Goal: Information Seeking & Learning: Learn about a topic

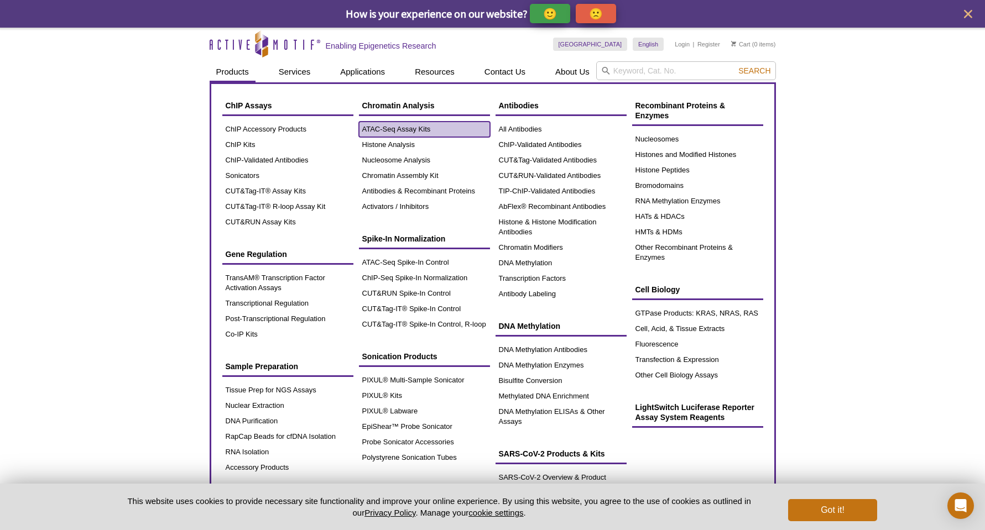
click at [401, 129] on link "ATAC-Seq Assay Kits" at bounding box center [424, 129] width 131 height 15
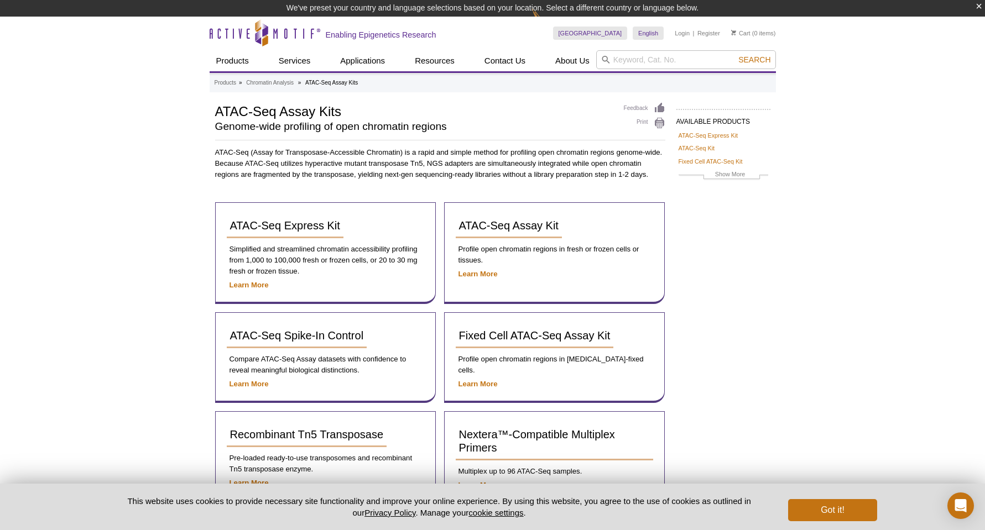
click at [93, 255] on div "Active Motif Logo Enabling Epigenetics Research 0 Search Skip to content Active…" at bounding box center [492, 332] width 985 height 631
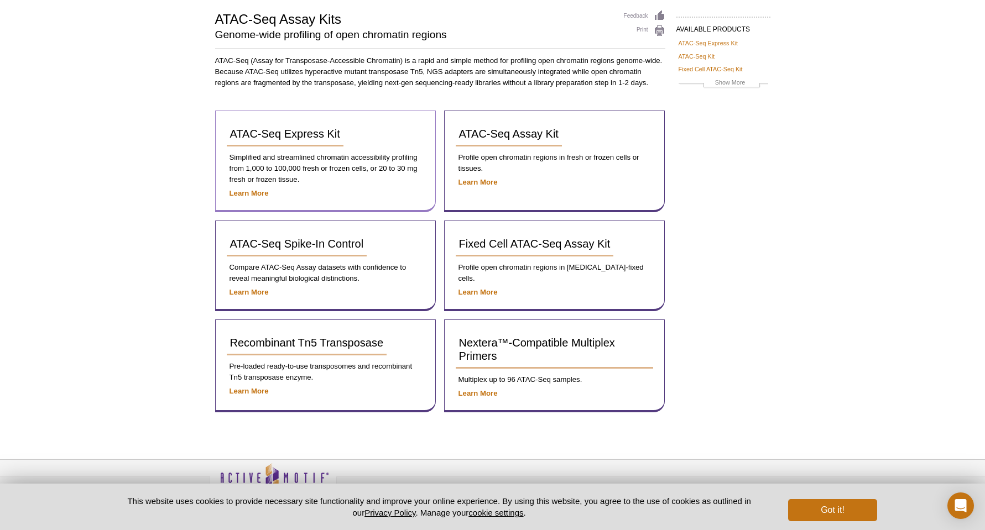
scroll to position [76, 0]
click at [309, 128] on span "ATAC-Seq Express Kit" at bounding box center [285, 133] width 110 height 12
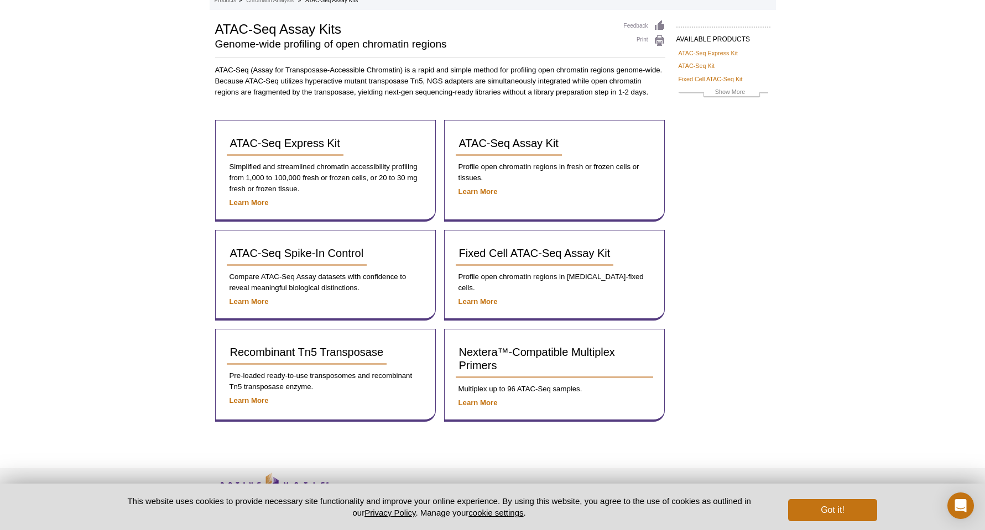
scroll to position [76, 0]
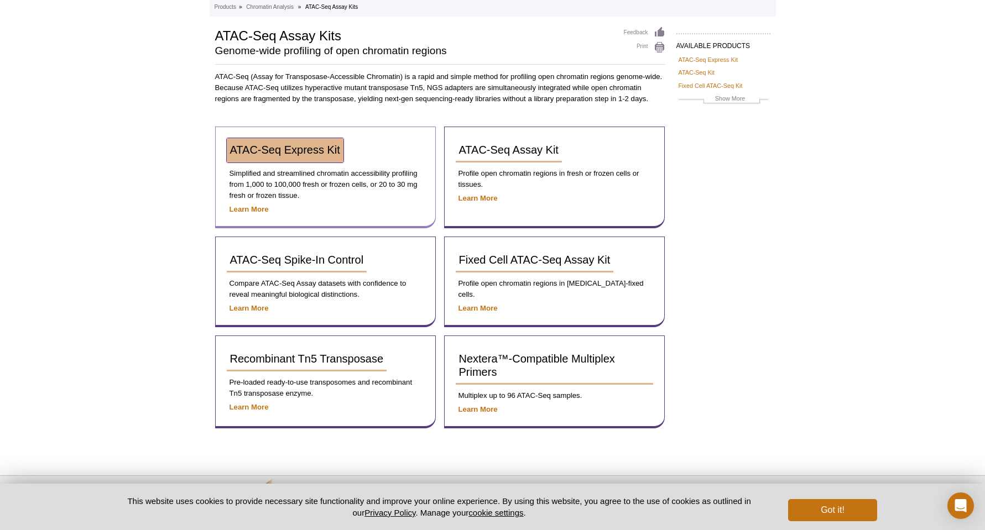
click at [263, 150] on span "ATAC-Seq Express Kit" at bounding box center [285, 150] width 110 height 12
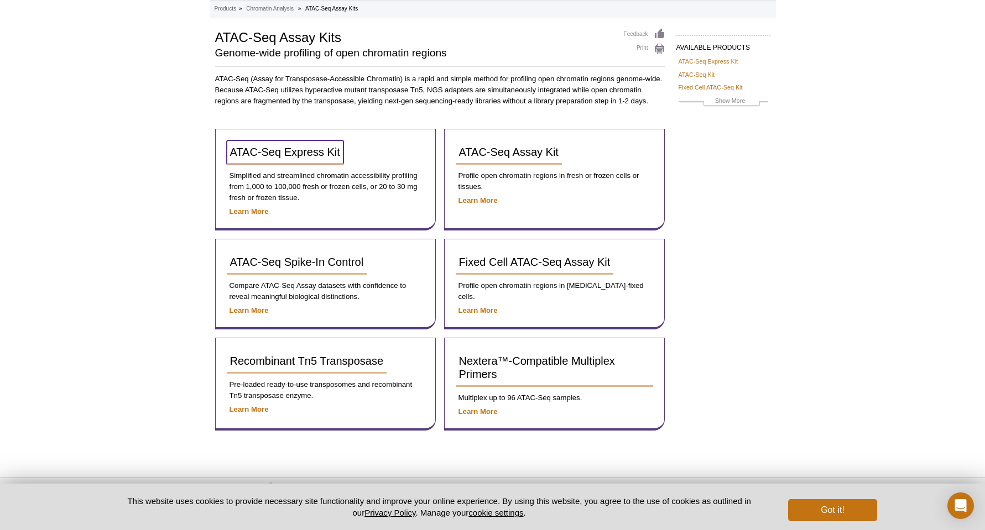
scroll to position [59, 0]
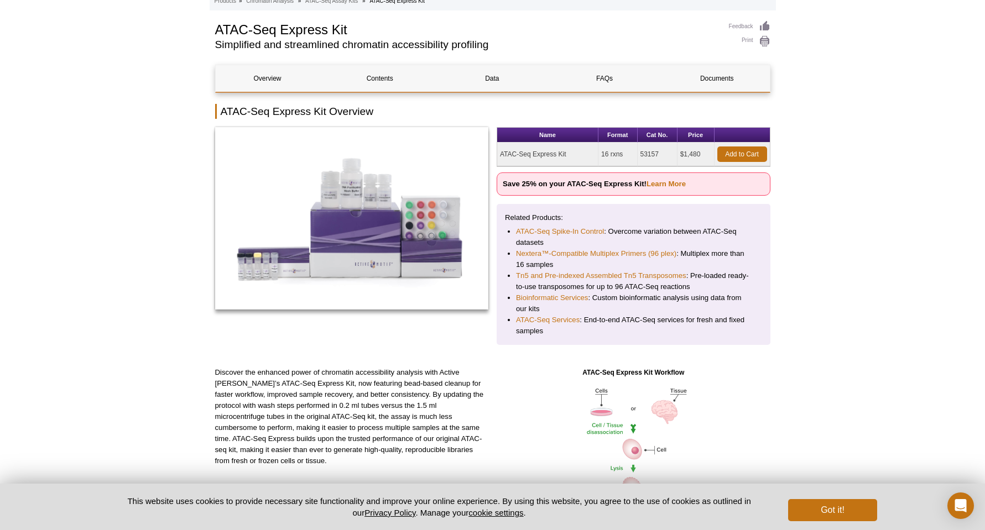
scroll to position [92, 0]
